Goal: Task Accomplishment & Management: Manage account settings

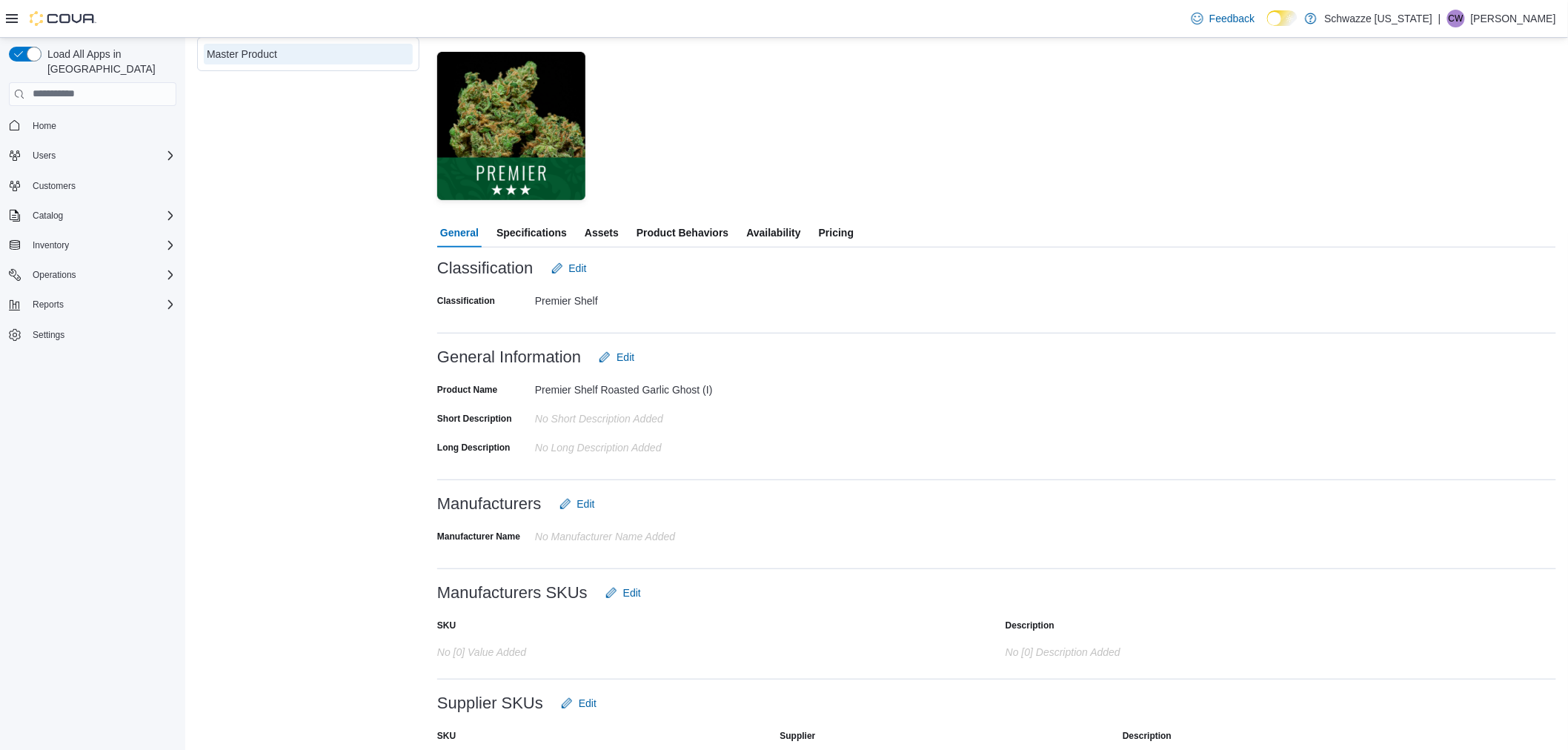
scroll to position [295, 0]
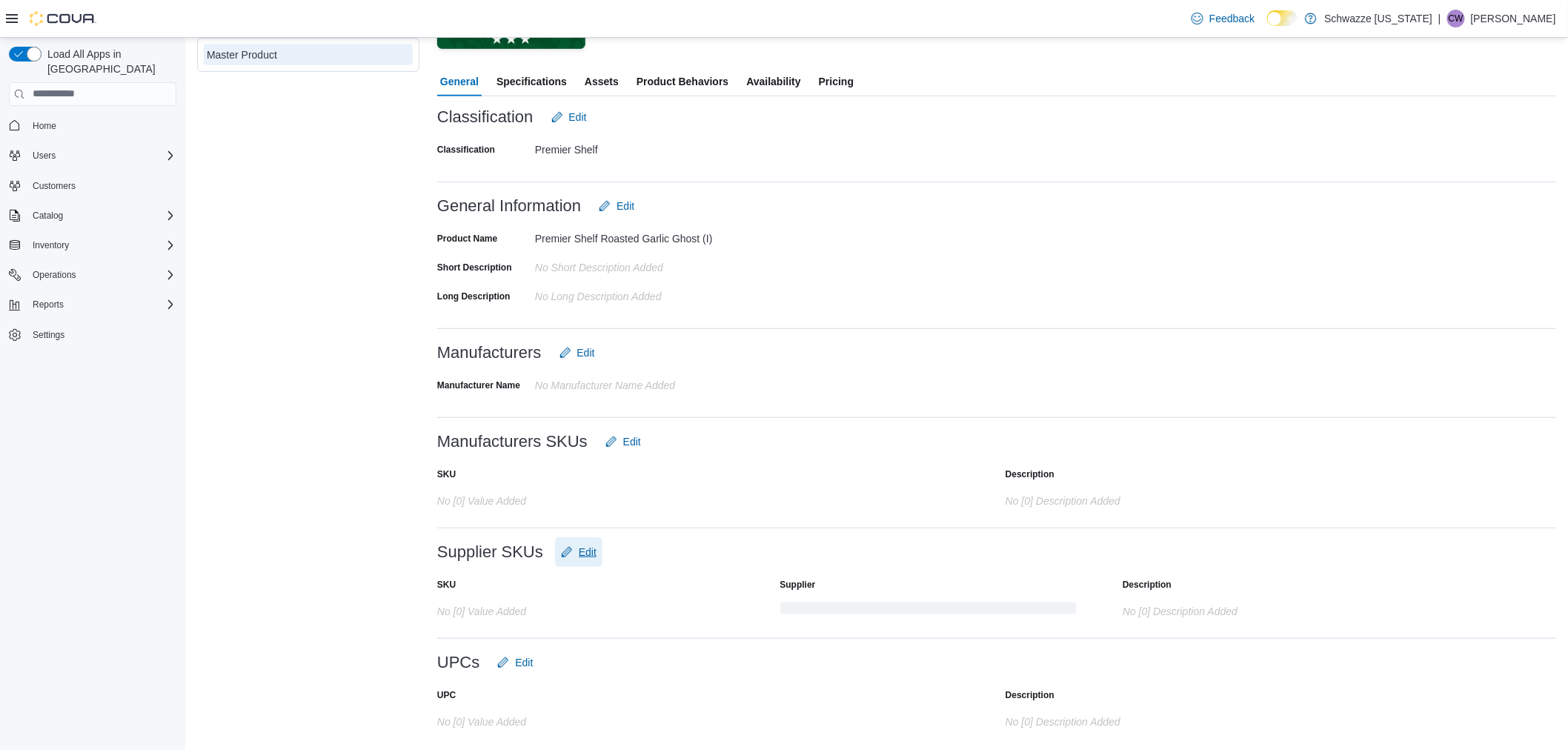
click at [581, 543] on span "Edit" at bounding box center [578, 551] width 36 height 29
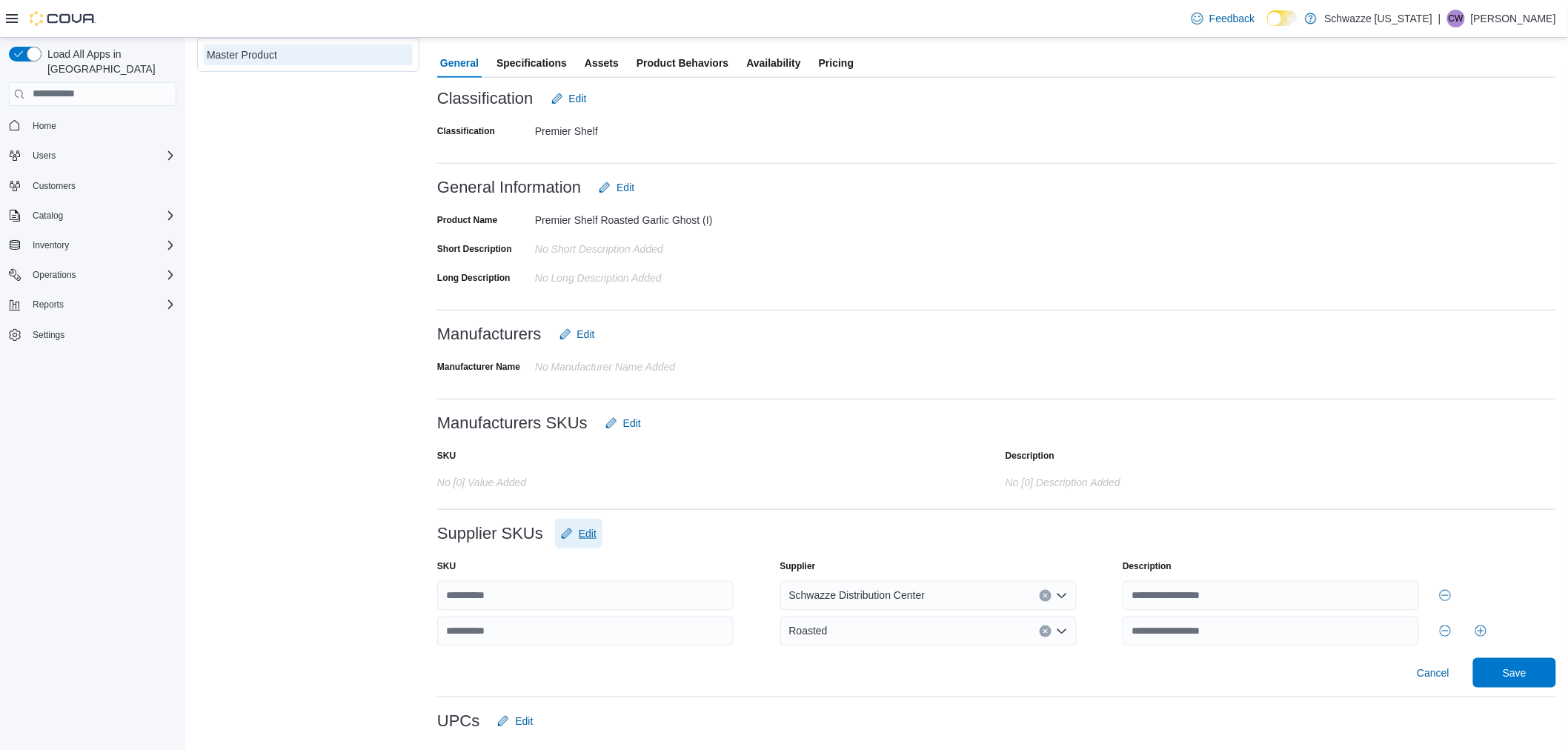
scroll to position [372, 0]
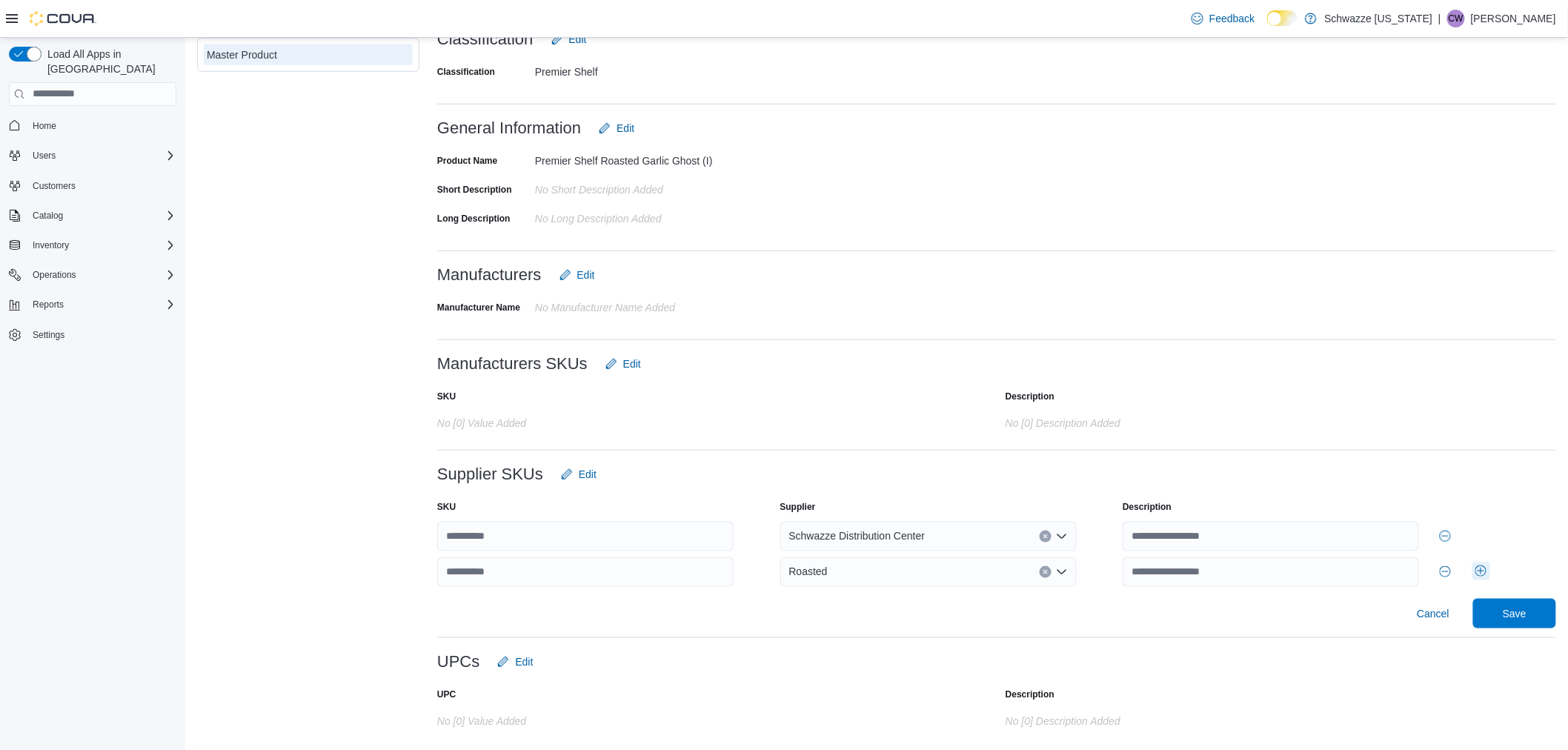
click at [1486, 570] on button "Add row" at bounding box center [1482, 571] width 17 height 17
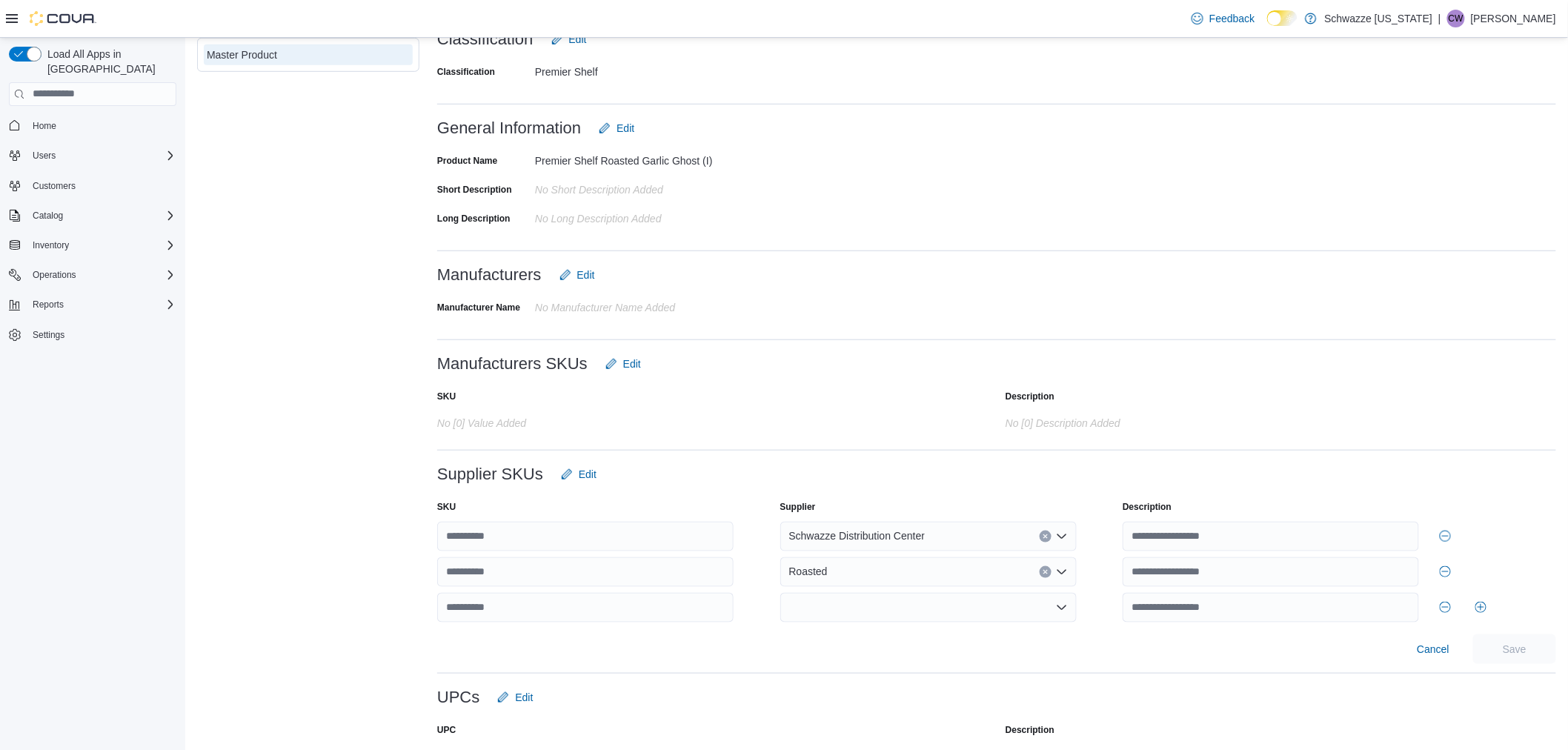
click at [889, 604] on div at bounding box center [929, 607] width 296 height 29
type input "*****"
click at [900, 584] on span "Pecos Warehouse 619" at bounding box center [940, 580] width 261 height 15
click at [1547, 653] on span "Save" at bounding box center [1515, 648] width 65 height 29
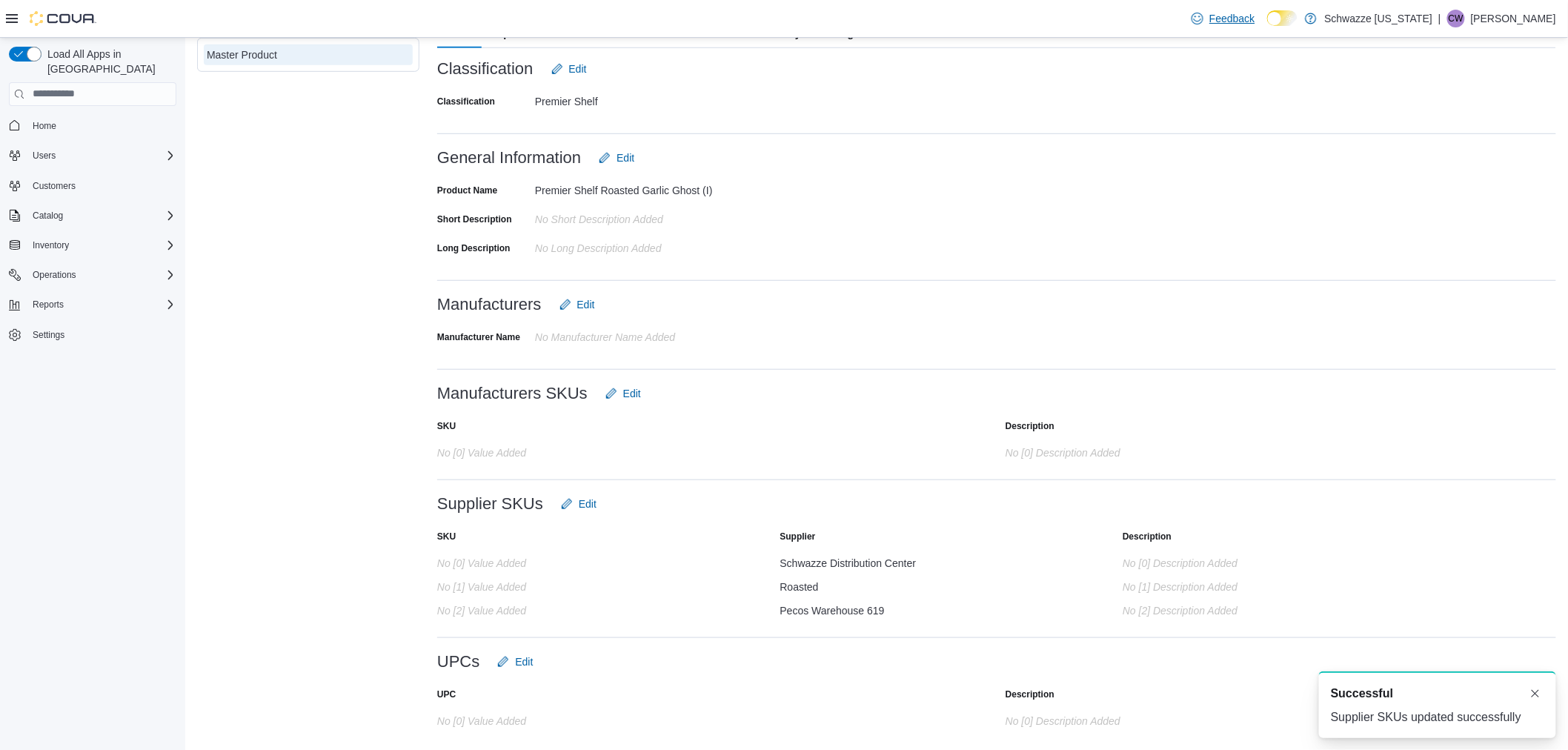
scroll to position [0, 0]
